Goal: Navigation & Orientation: Understand site structure

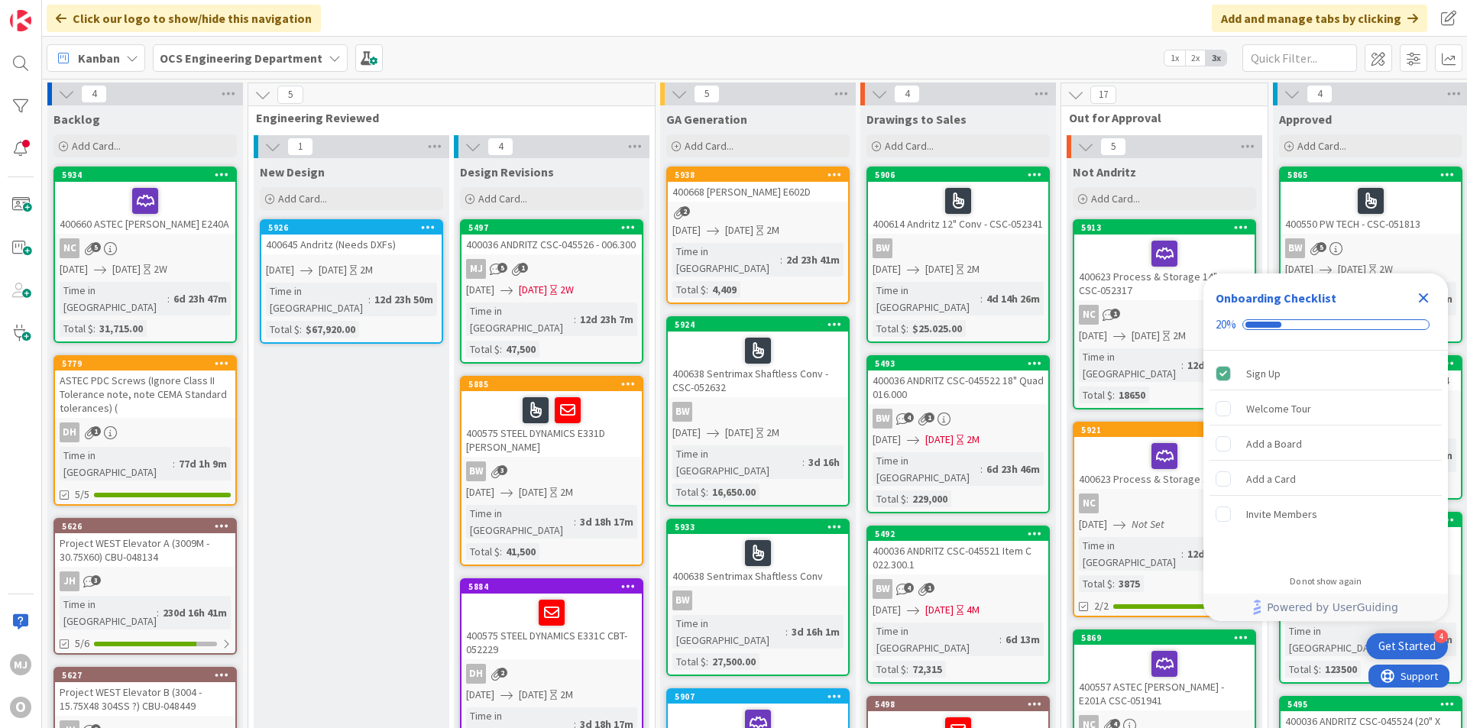
click at [1428, 295] on icon "Close Checklist" at bounding box center [1424, 298] width 10 height 10
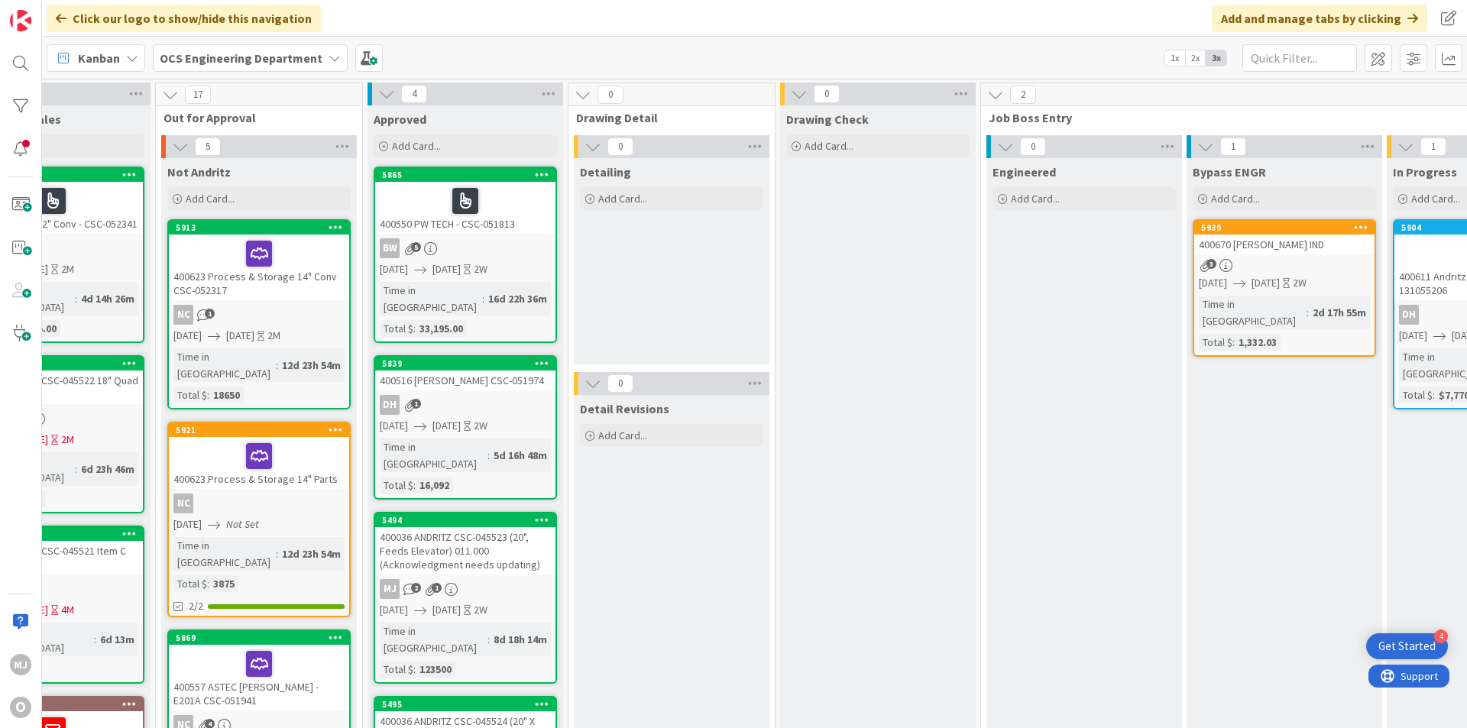
scroll to position [0, 1325]
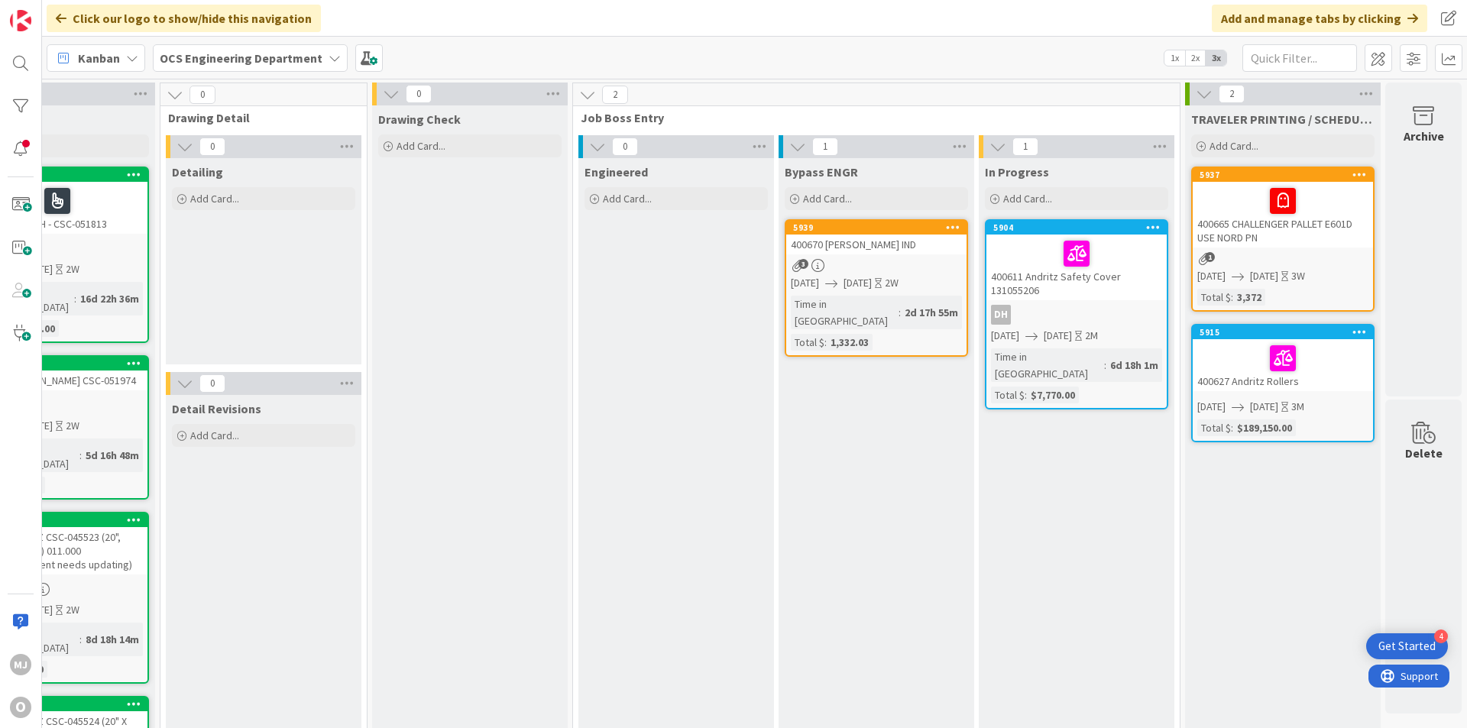
drag, startPoint x: 980, startPoint y: 21, endPoint x: 951, endPoint y: 16, distance: 29.4
click at [951, 16] on div "Click our logo to show/hide this navigation Add and manage tabs by clicking" at bounding box center [754, 18] width 1425 height 37
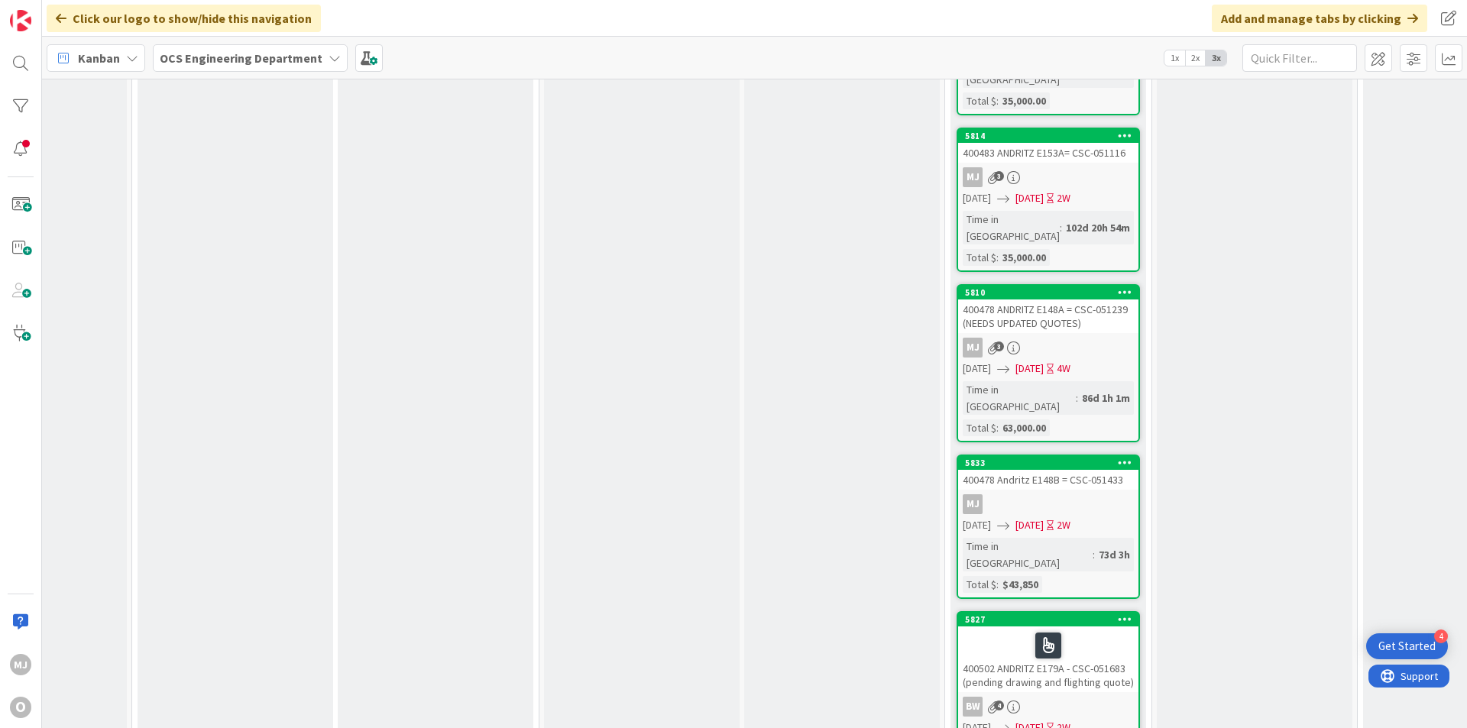
scroll to position [2200, 116]
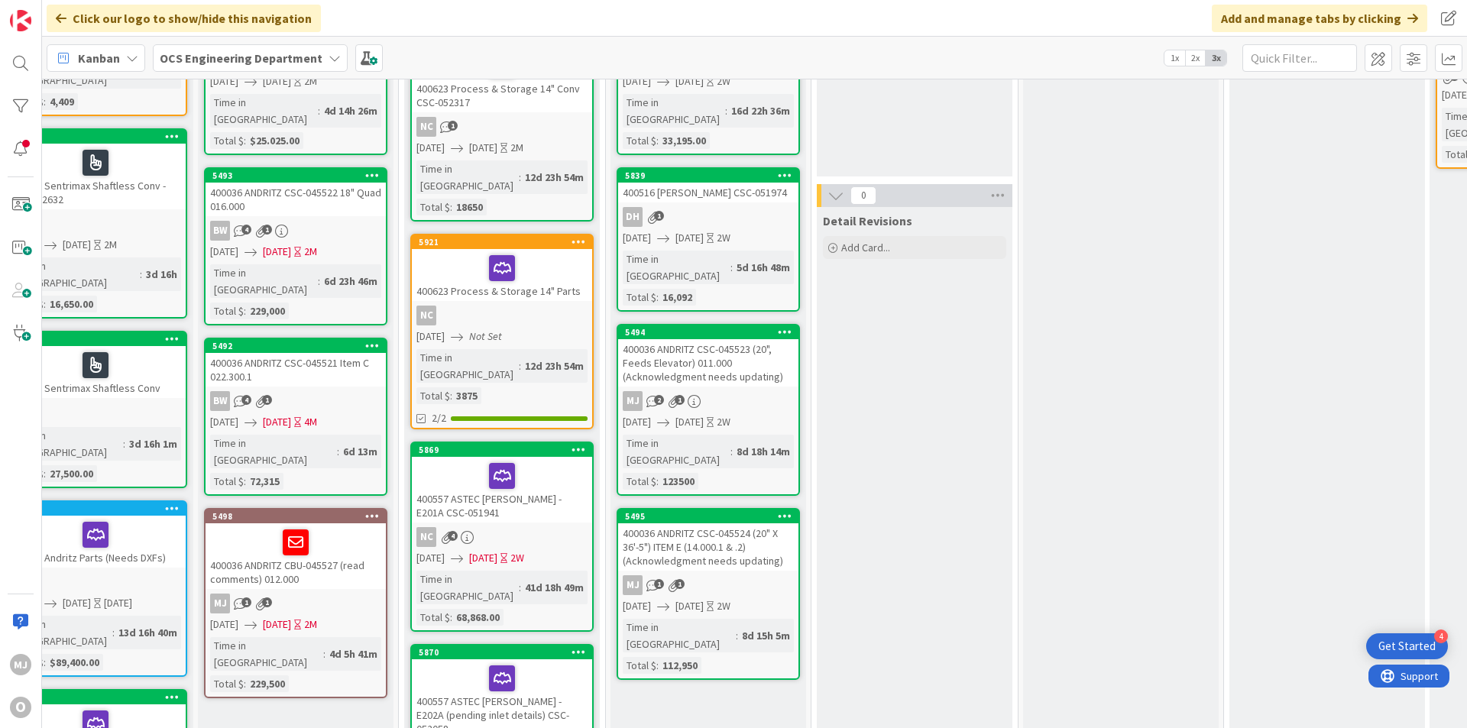
scroll to position [188, 670]
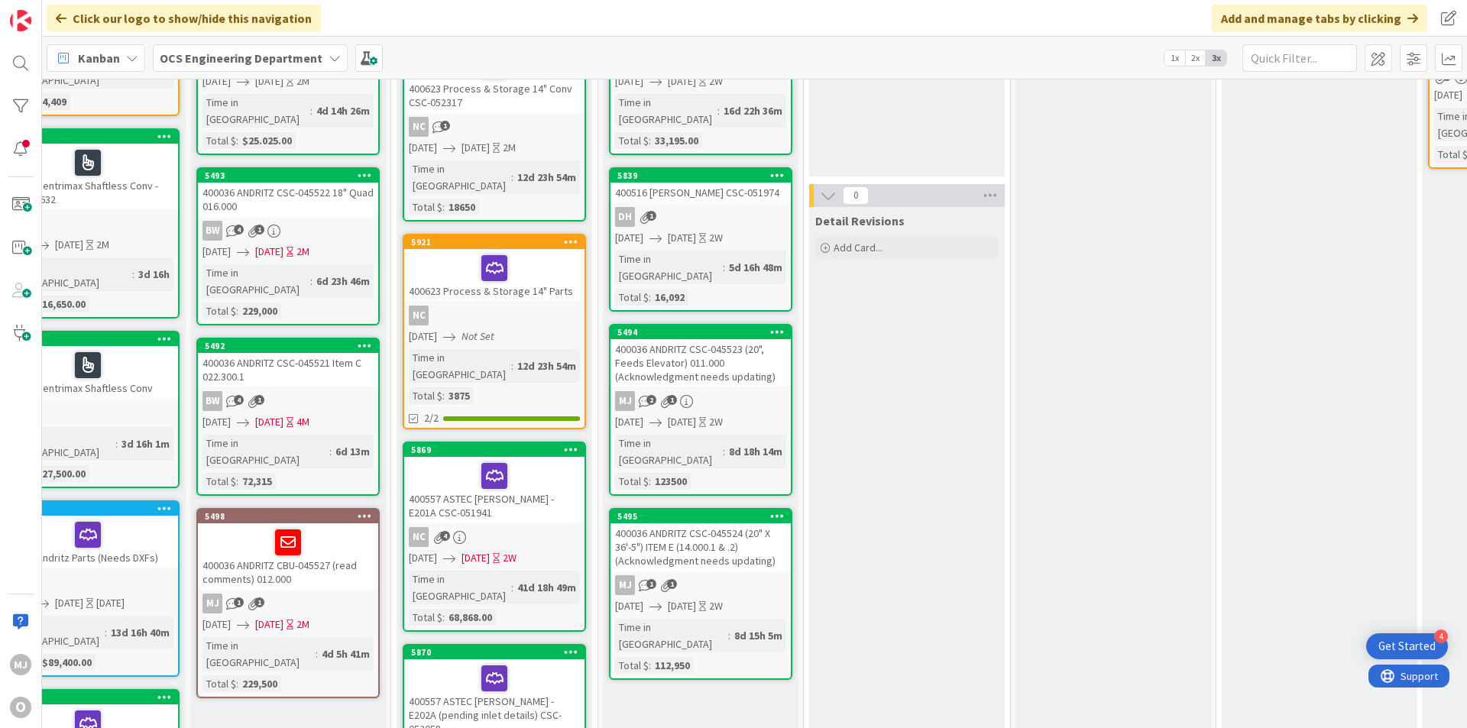
click at [1037, 26] on div "Click our logo to show/hide this navigation Add and manage tabs by clicking" at bounding box center [754, 18] width 1425 height 37
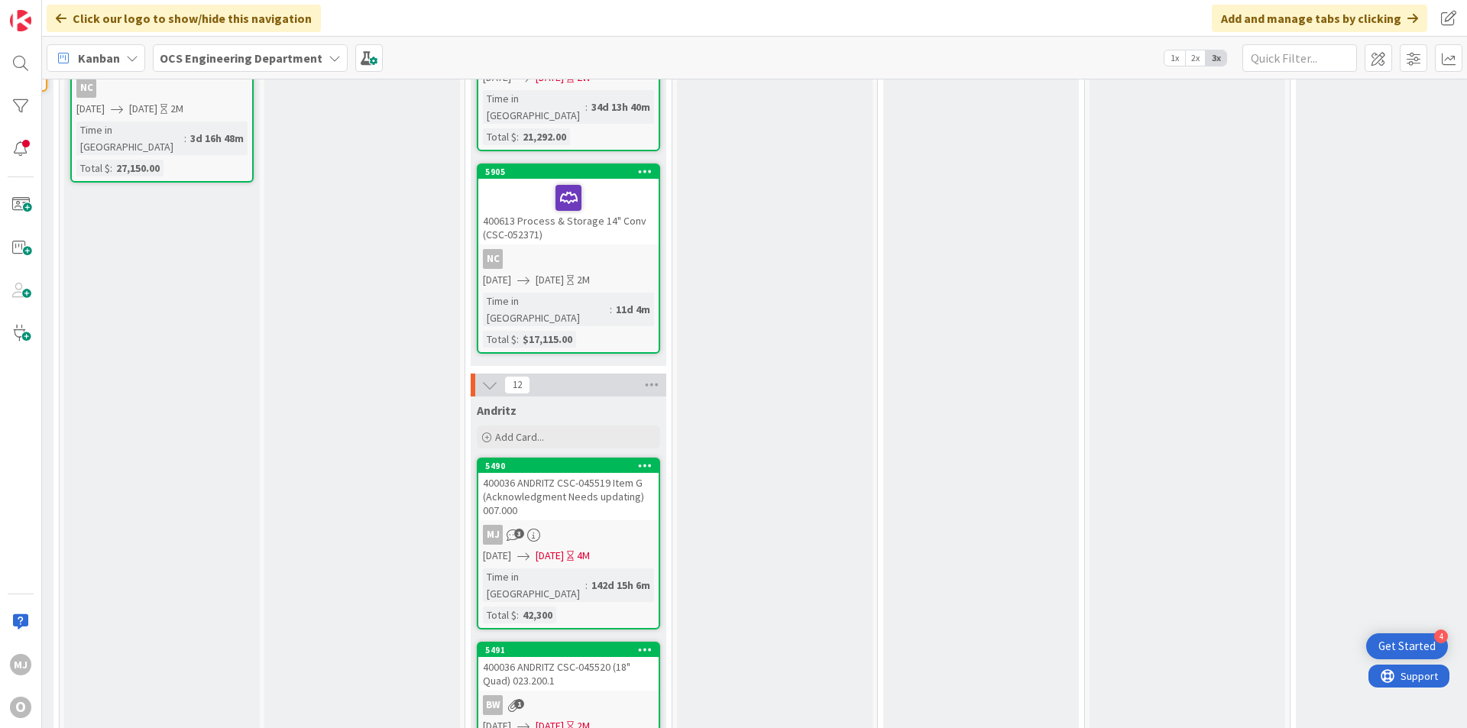
scroll to position [917, 596]
